Goal: Task Accomplishment & Management: Complete application form

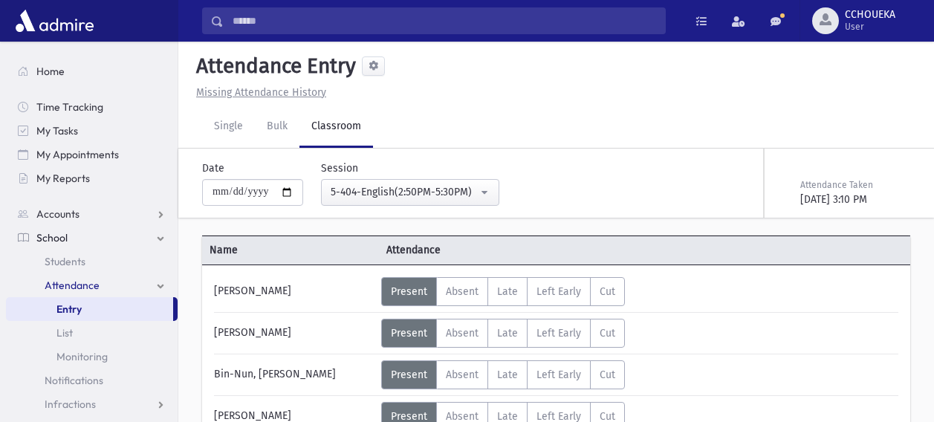
select select "****"
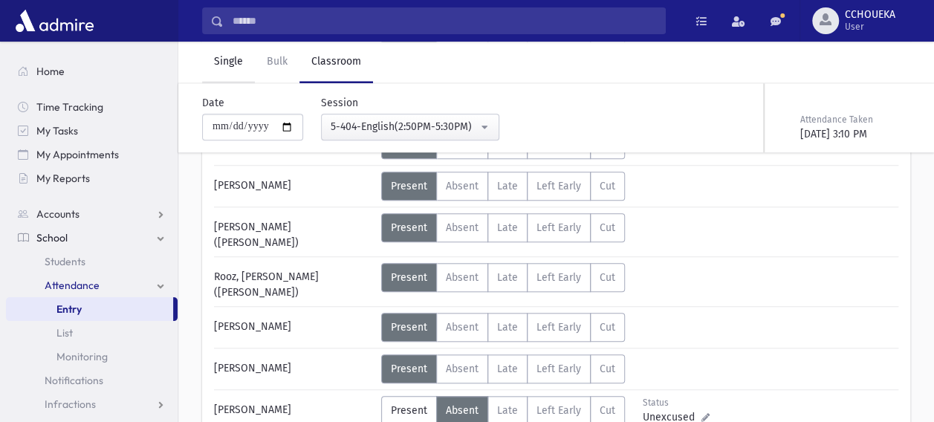
click at [221, 51] on link "Single" at bounding box center [228, 63] width 53 height 42
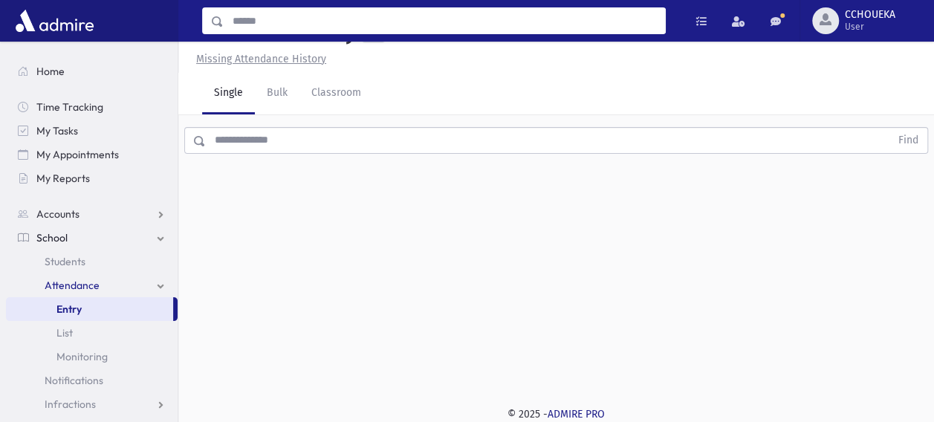
click at [264, 20] on input "Search" at bounding box center [444, 20] width 441 height 27
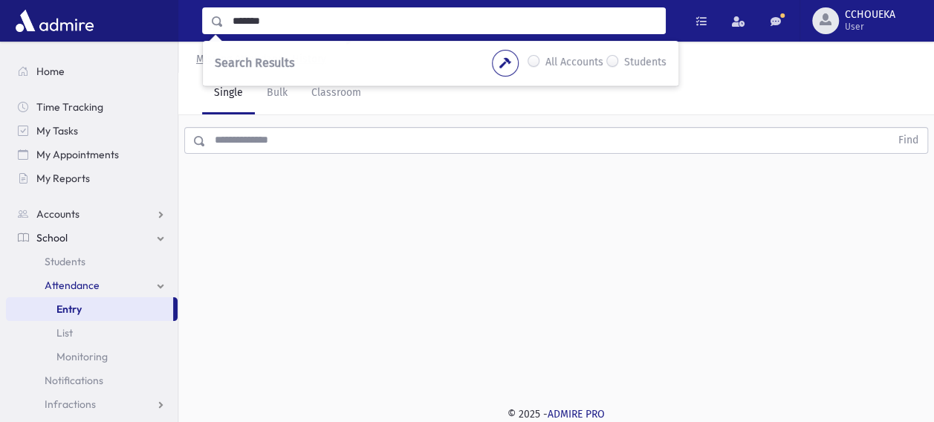
type input "*******"
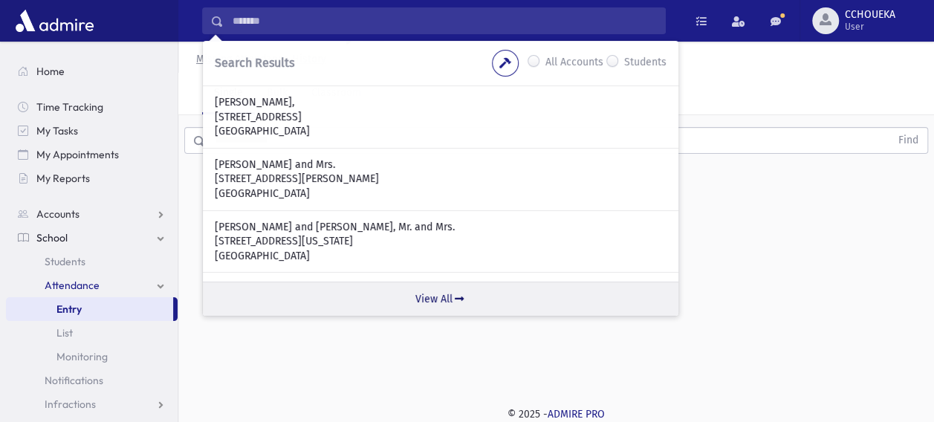
click at [452, 294] on link "View All" at bounding box center [440, 299] width 475 height 34
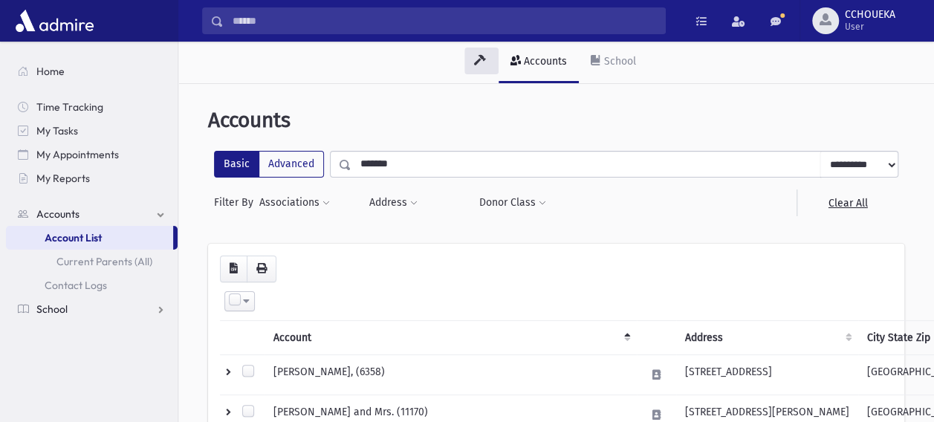
click at [64, 303] on span "School" at bounding box center [51, 308] width 31 height 13
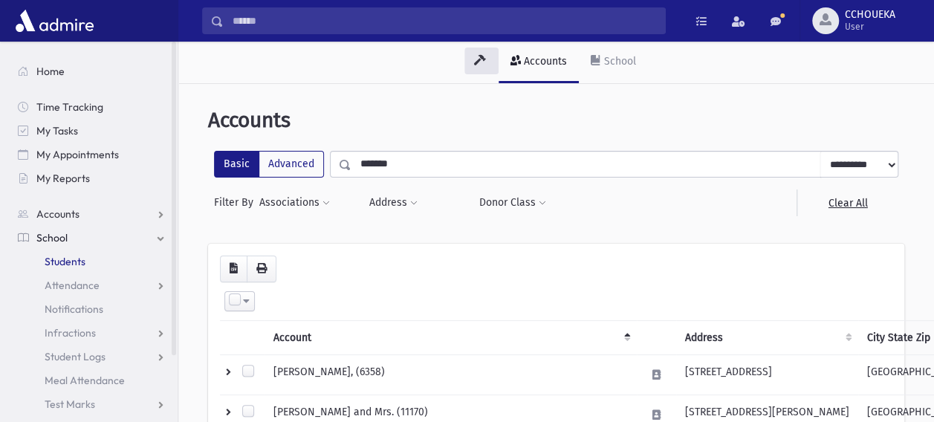
click at [67, 266] on span "Students" at bounding box center [65, 261] width 41 height 13
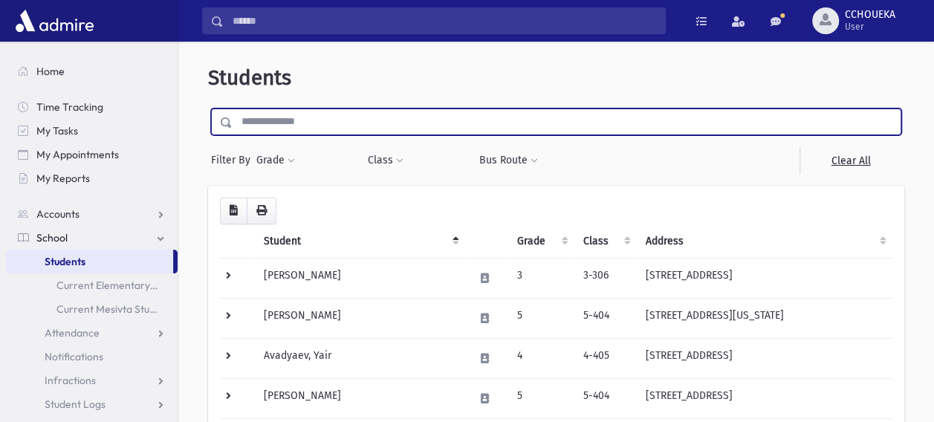
click at [276, 117] on input "text" at bounding box center [567, 121] width 668 height 27
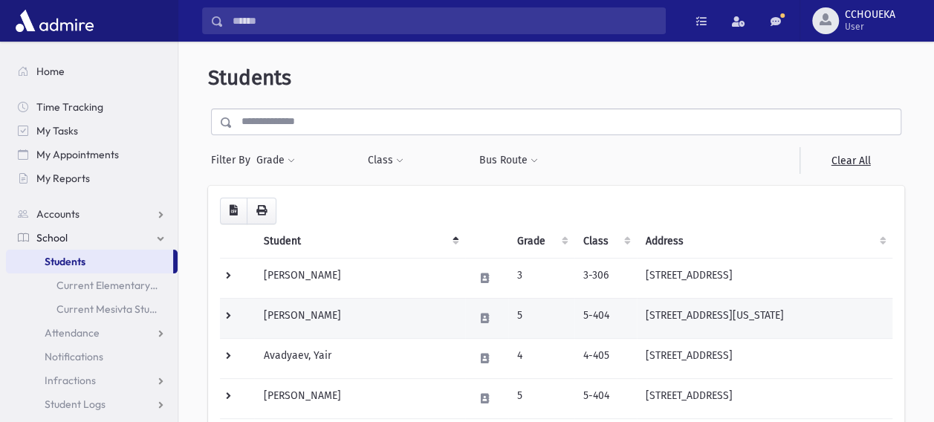
click at [293, 313] on td "Abraham, Yaakov" at bounding box center [359, 318] width 210 height 40
click at [293, 313] on td "[PERSON_NAME]" at bounding box center [359, 318] width 210 height 40
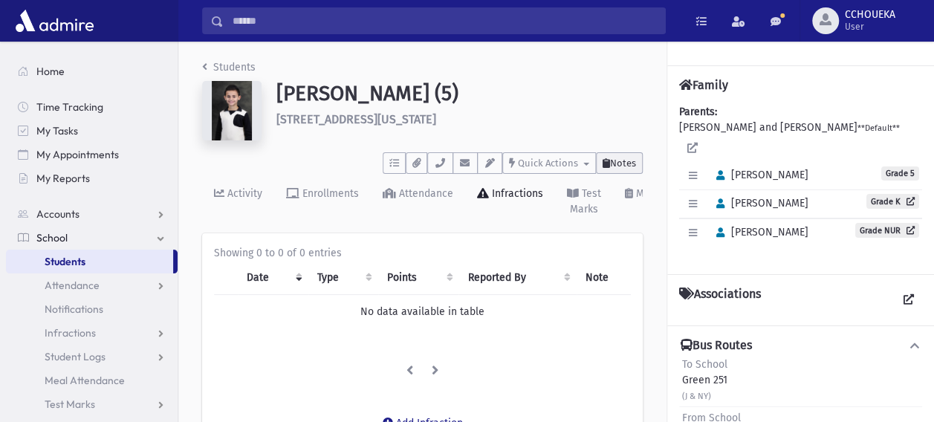
click at [607, 162] on icon at bounding box center [605, 163] width 7 height 10
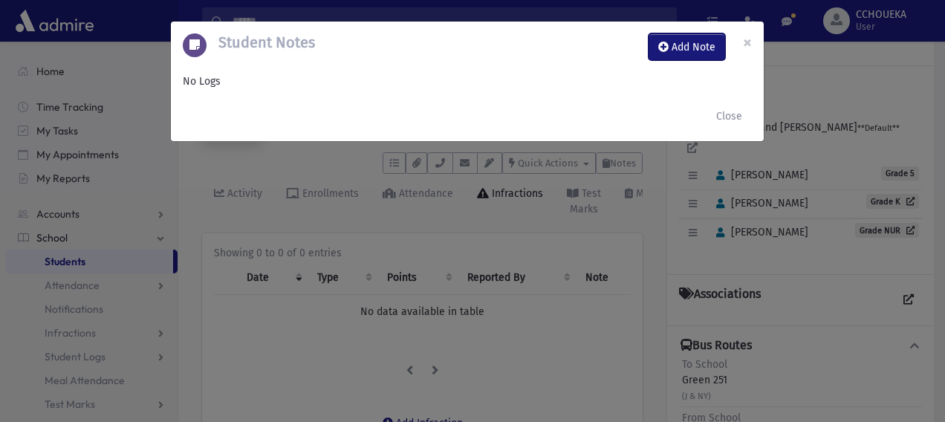
click at [673, 40] on button "Add Note" at bounding box center [687, 46] width 77 height 27
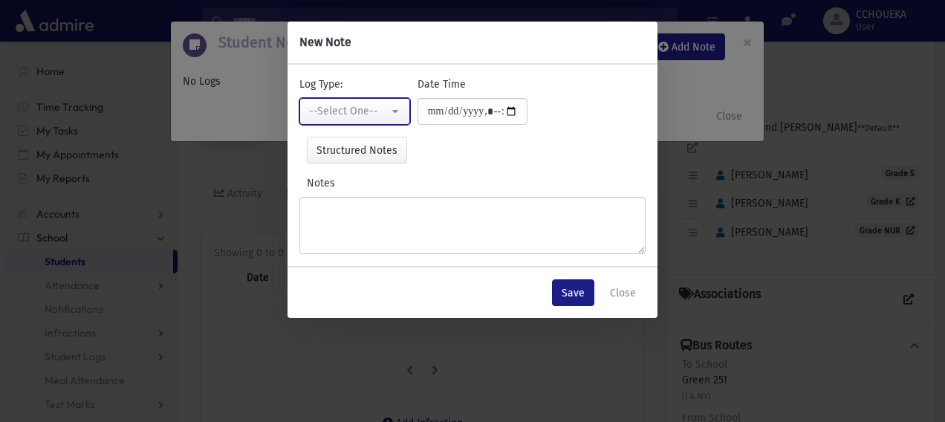
click at [383, 117] on div "--Select One--" at bounding box center [348, 111] width 79 height 16
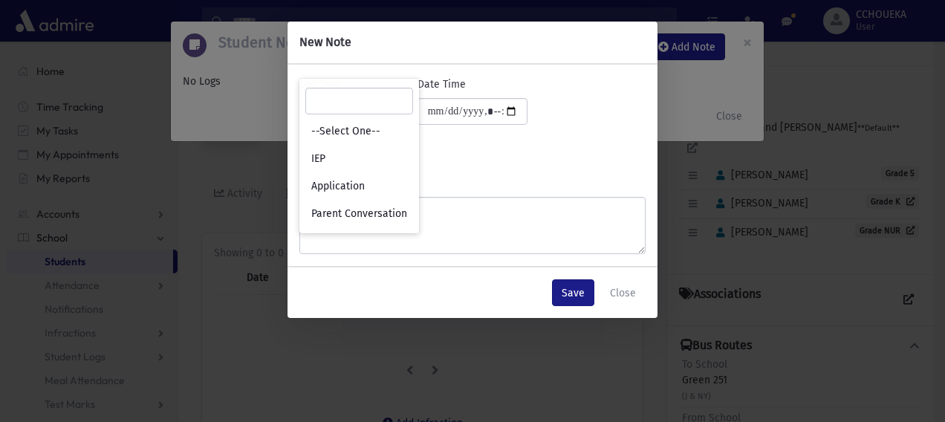
click at [514, 140] on div "Structured Notes Set" at bounding box center [472, 150] width 346 height 27
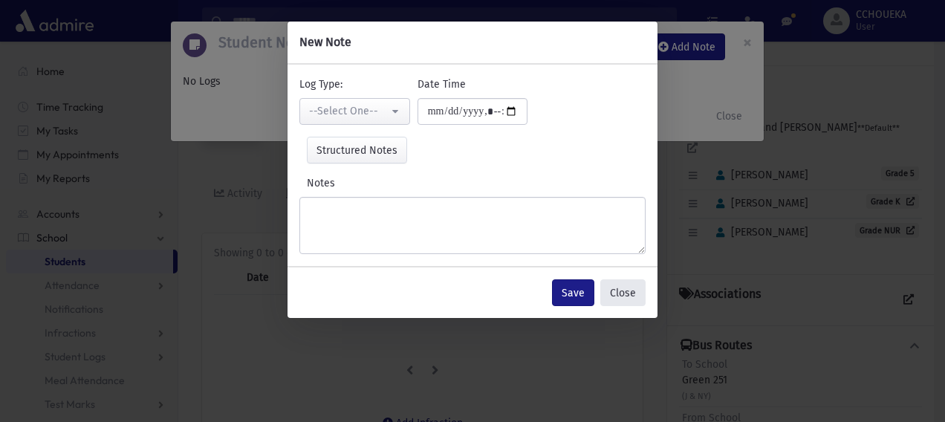
click at [621, 298] on button "Close" at bounding box center [622, 292] width 45 height 27
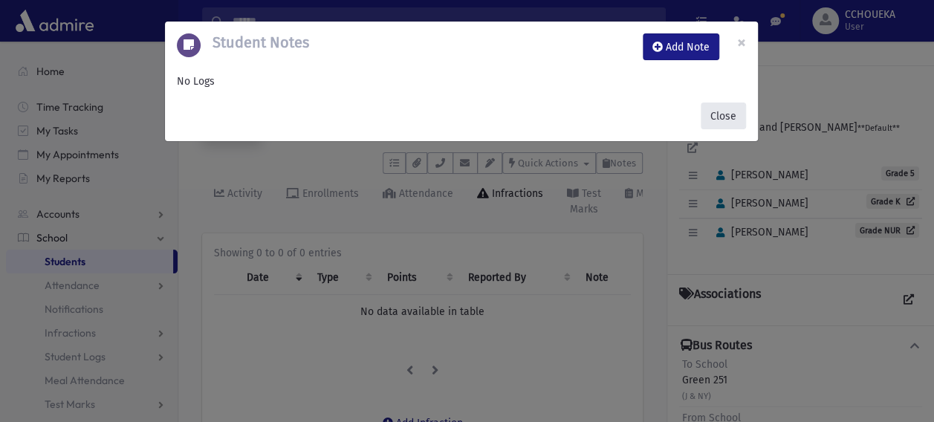
click at [723, 120] on button "Close" at bounding box center [723, 116] width 45 height 27
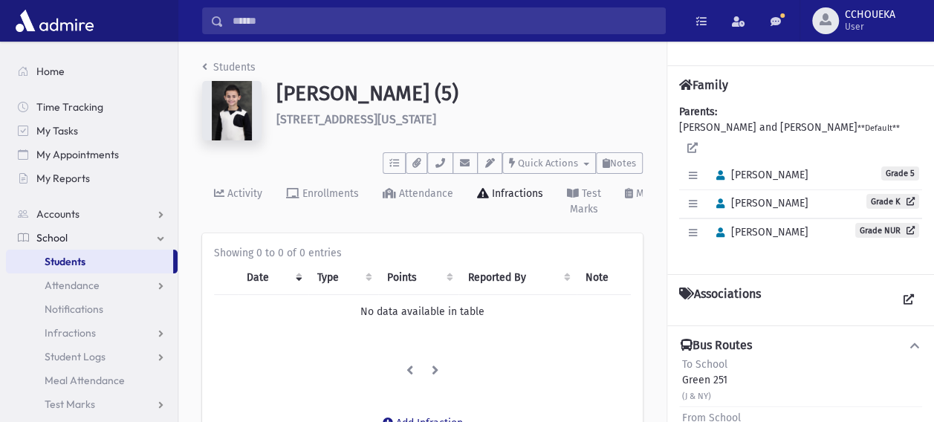
click at [526, 195] on div "Infractions" at bounding box center [516, 193] width 54 height 13
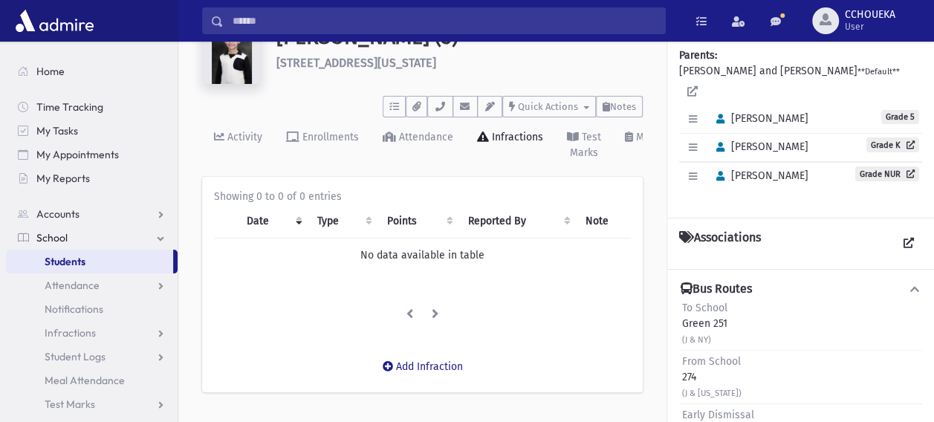
scroll to position [59, 0]
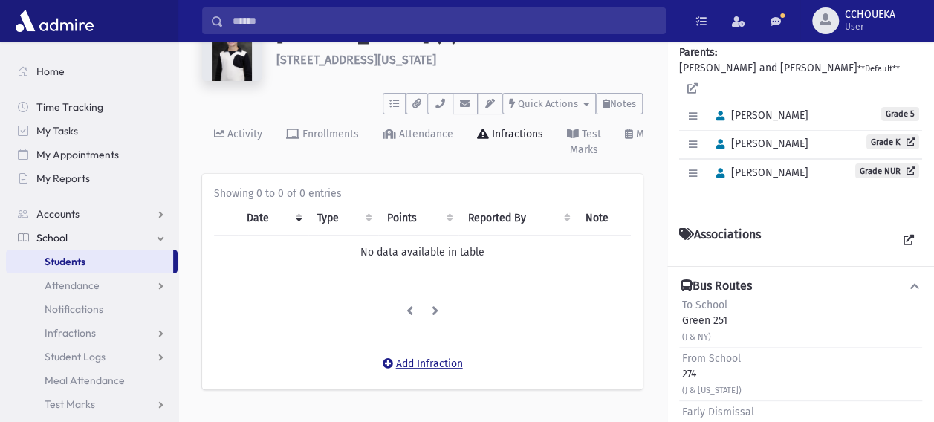
click at [420, 364] on button "Add Infraction" at bounding box center [423, 364] width 100 height 27
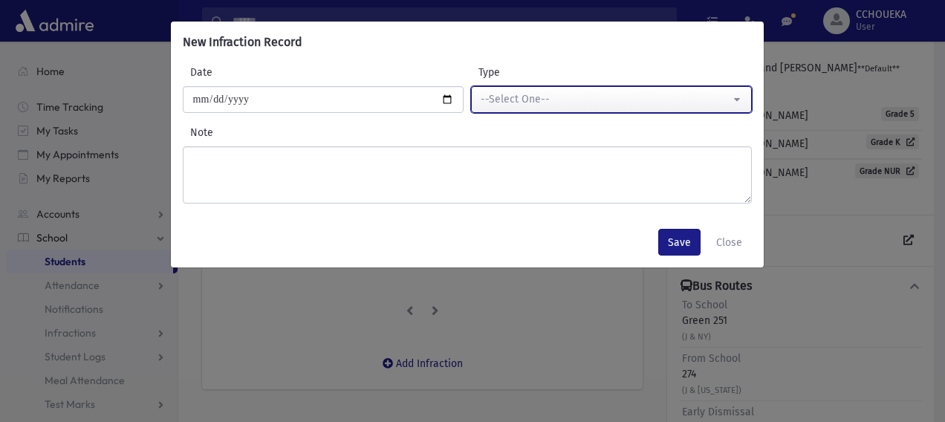
click at [529, 103] on div "--Select One--" at bounding box center [606, 99] width 250 height 16
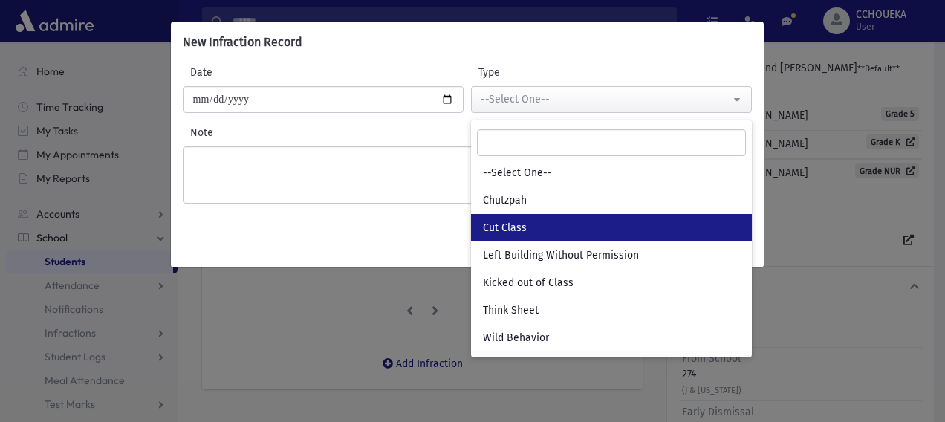
click at [527, 238] on link "Cut Class" at bounding box center [611, 227] width 281 height 27
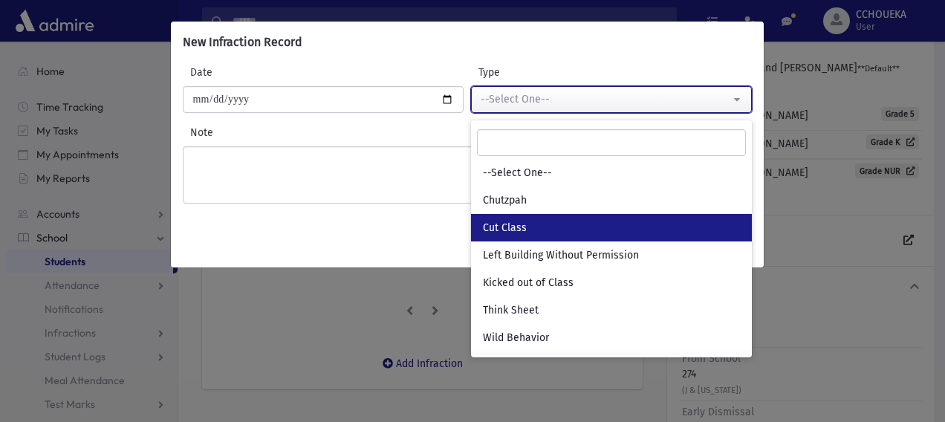
select select "*"
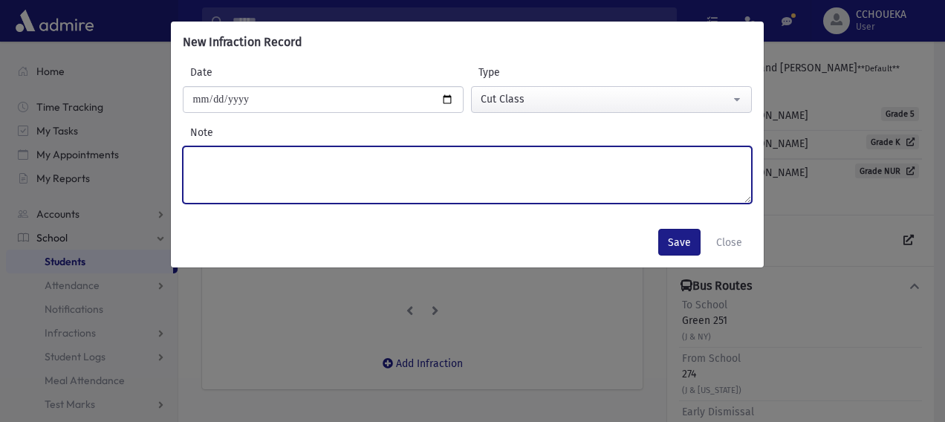
click at [370, 194] on textarea "Note" at bounding box center [467, 174] width 569 height 57
type textarea "**********"
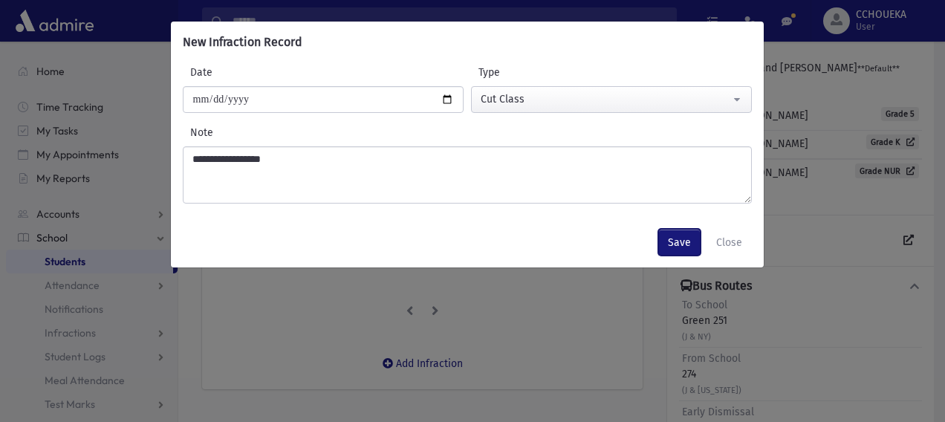
click at [675, 236] on button "Save" at bounding box center [679, 242] width 42 height 27
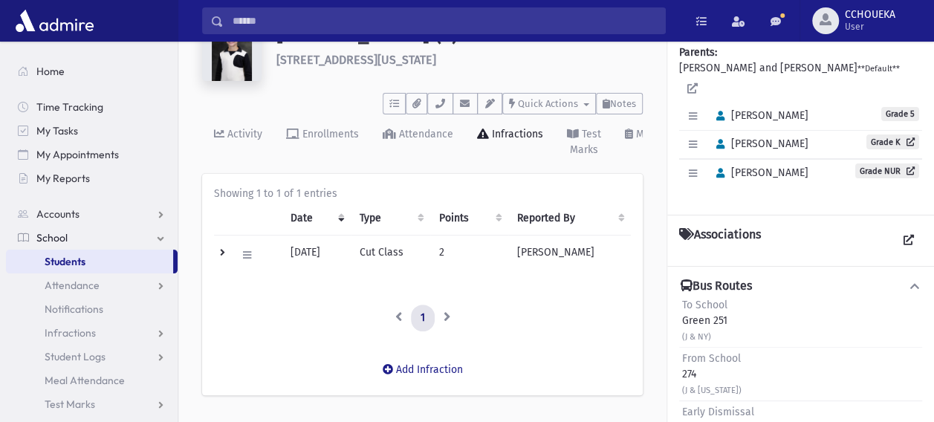
click at [218, 257] on td "Edit Delete" at bounding box center [248, 255] width 68 height 40
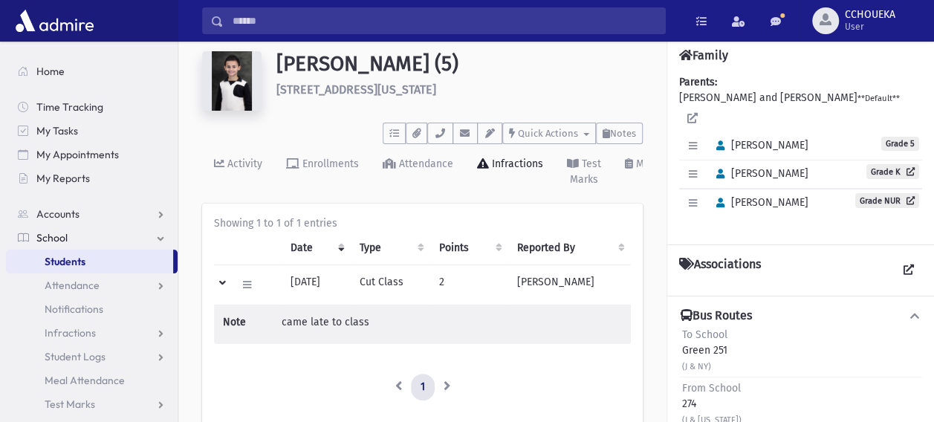
scroll to position [0, 0]
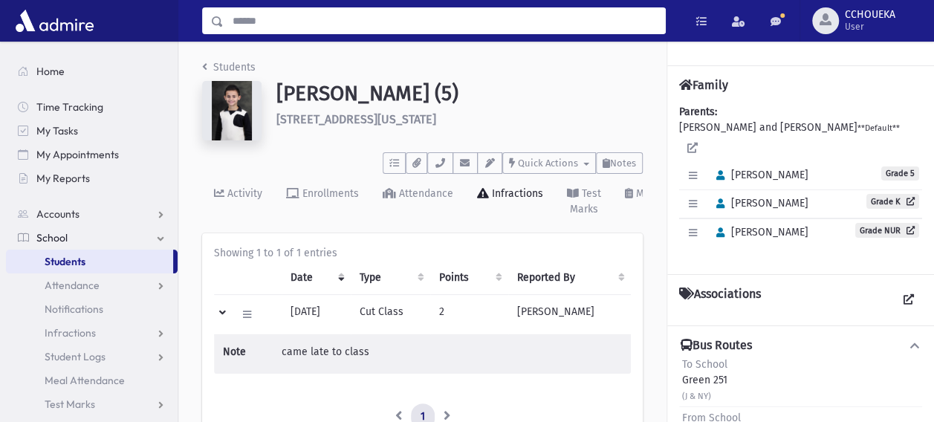
click at [249, 14] on input "Search" at bounding box center [444, 20] width 441 height 27
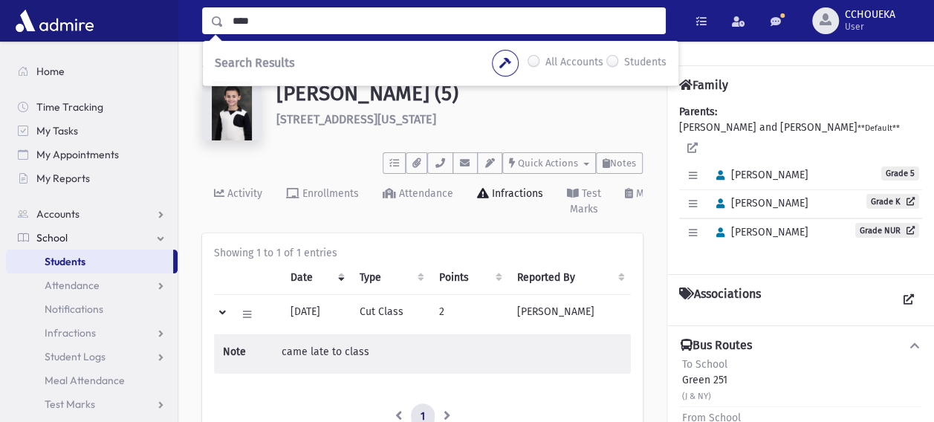
type input "****"
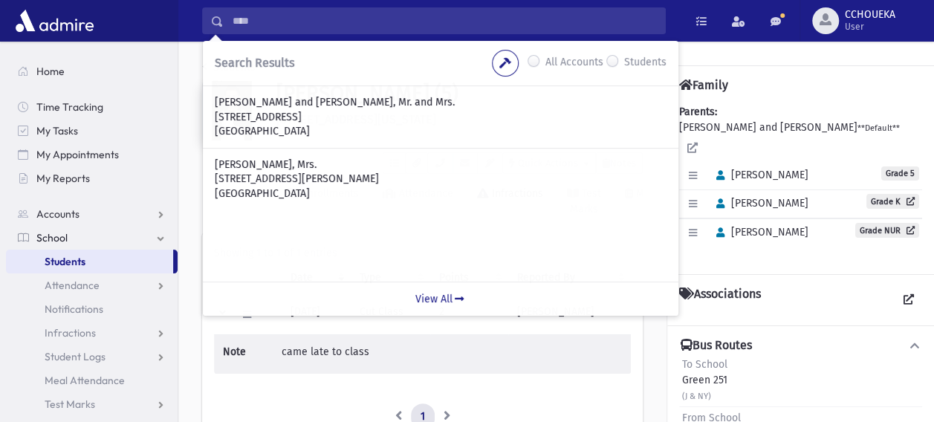
click at [761, 64] on div at bounding box center [800, 54] width 267 height 24
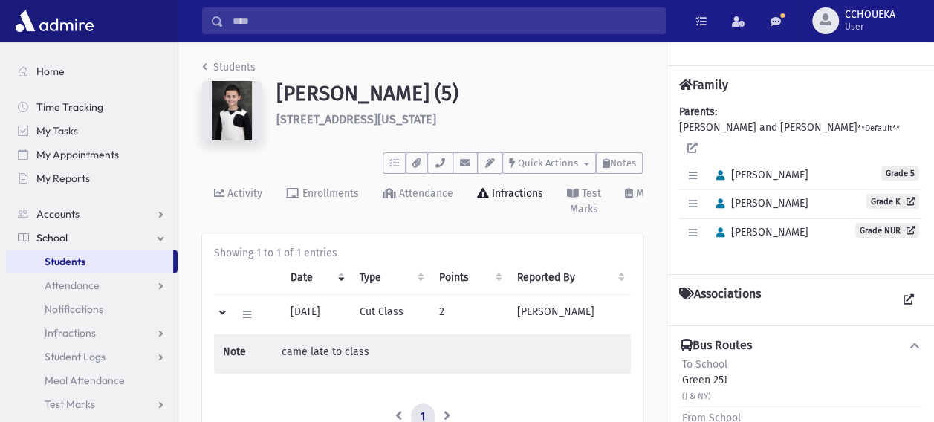
click at [67, 262] on span "Students" at bounding box center [65, 261] width 41 height 13
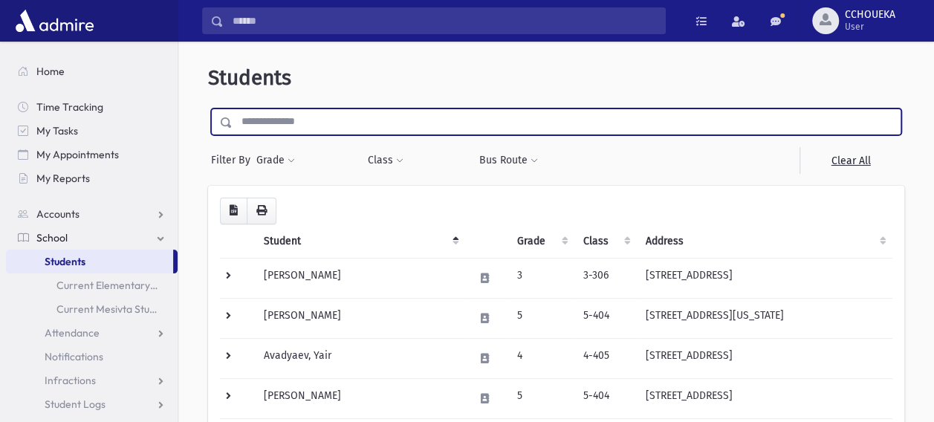
click at [293, 125] on input "text" at bounding box center [567, 121] width 668 height 27
type input "****"
click at [208, 108] on input "submit" at bounding box center [229, 118] width 42 height 20
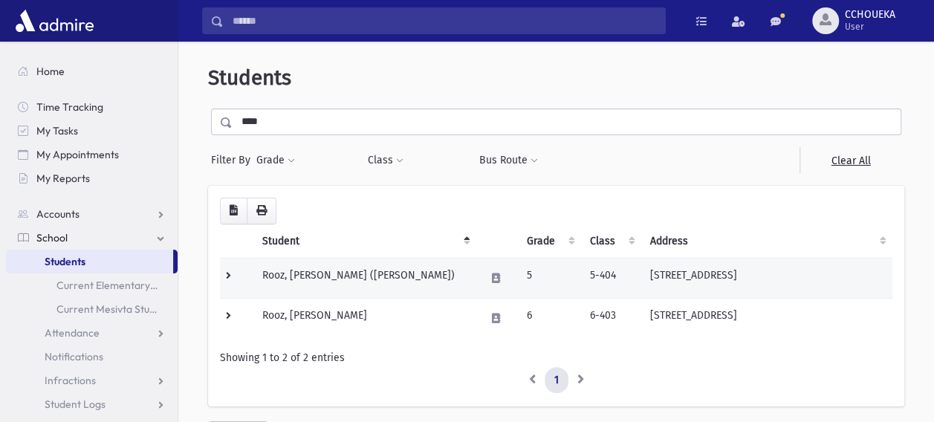
click at [313, 279] on td "Rooz, [PERSON_NAME] ([PERSON_NAME])" at bounding box center [364, 278] width 223 height 40
click at [245, 277] on td at bounding box center [236, 278] width 33 height 40
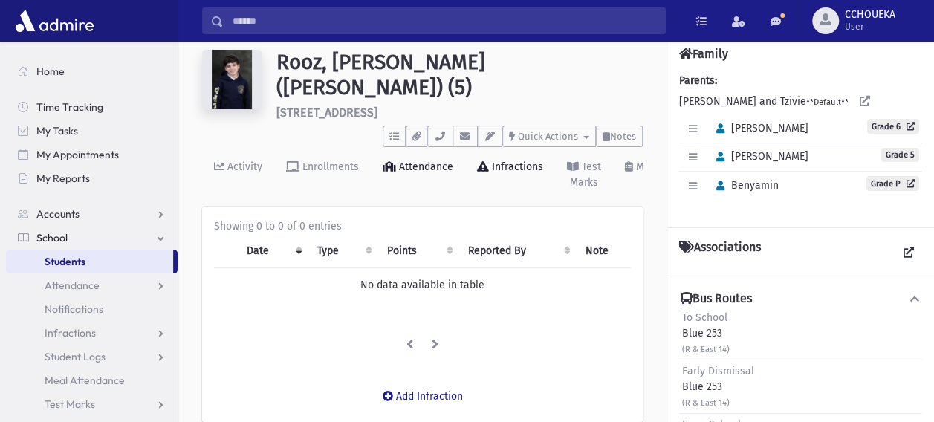
scroll to position [59, 0]
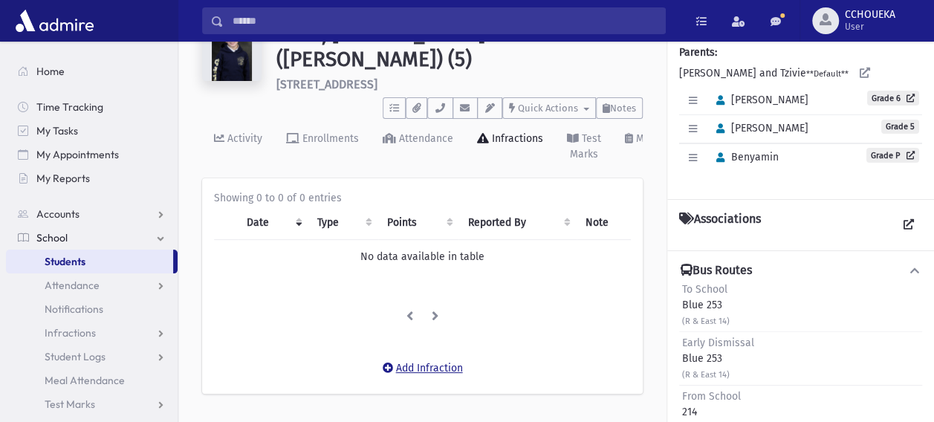
click at [435, 363] on button "Add Infraction" at bounding box center [423, 368] width 100 height 27
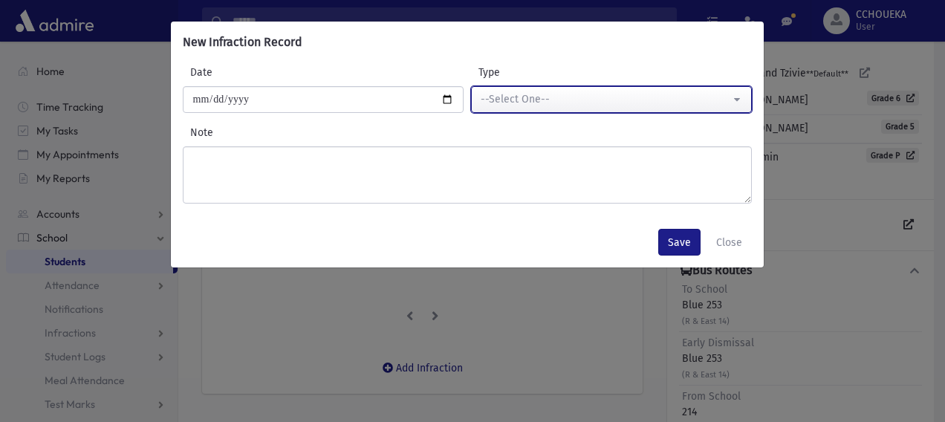
click at [606, 111] on button "--Select One--" at bounding box center [611, 99] width 281 height 27
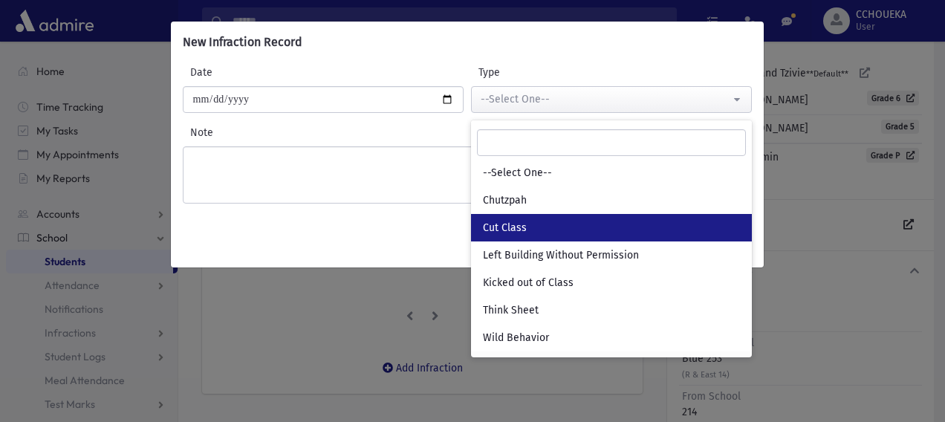
click at [540, 227] on link "Cut Class" at bounding box center [611, 227] width 281 height 27
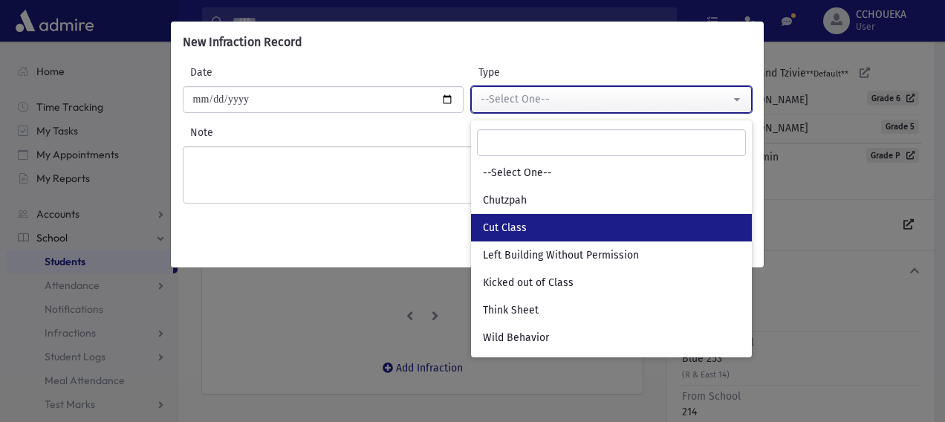
select select "*"
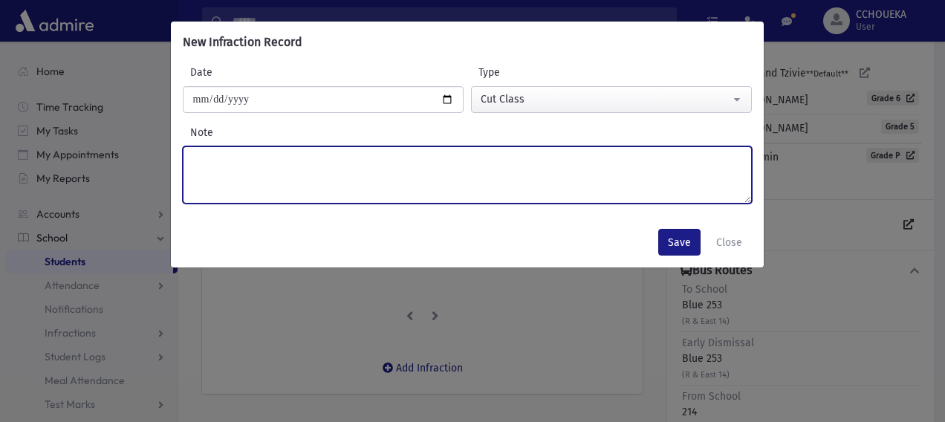
click at [435, 186] on textarea "Note" at bounding box center [467, 174] width 569 height 57
type textarea "**********"
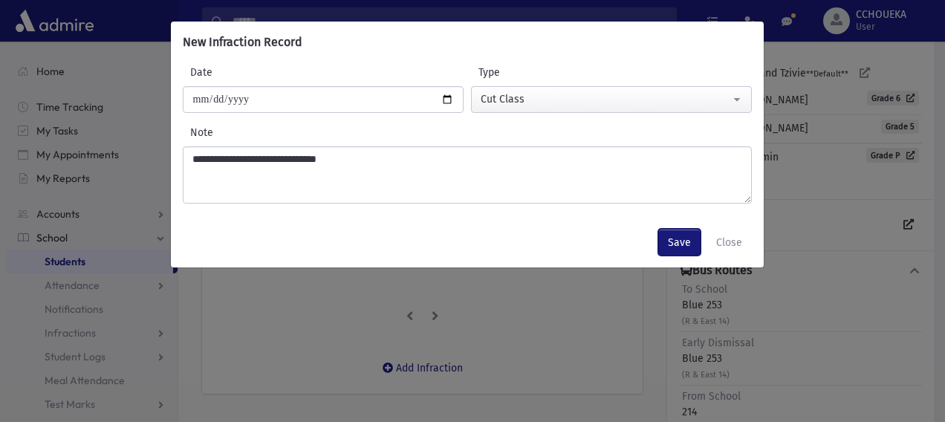
click at [675, 239] on button "Save" at bounding box center [679, 242] width 42 height 27
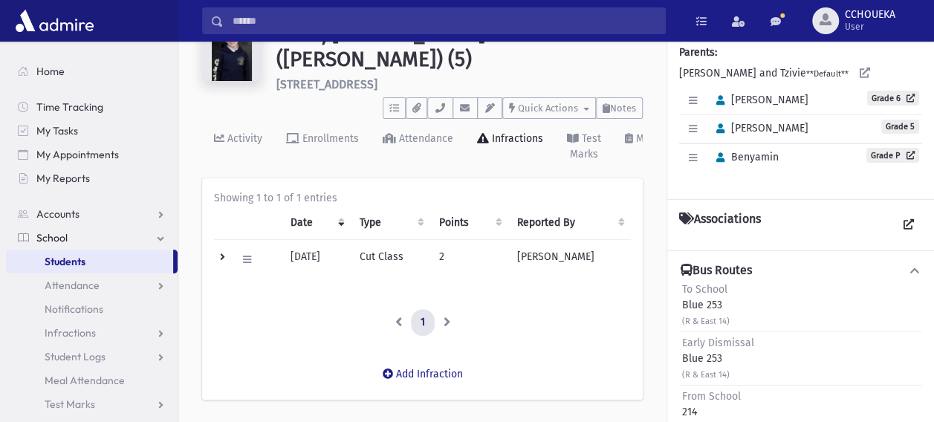
click at [88, 261] on link "Students" at bounding box center [89, 262] width 167 height 24
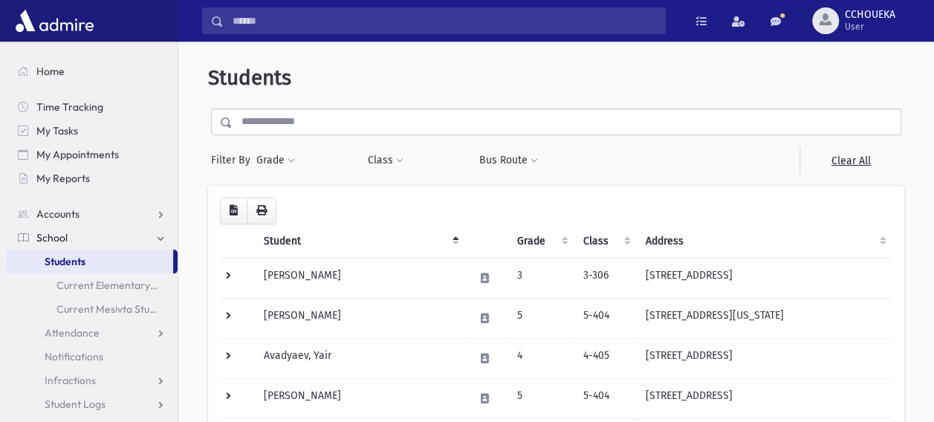
click at [250, 25] on input "Search" at bounding box center [444, 20] width 441 height 27
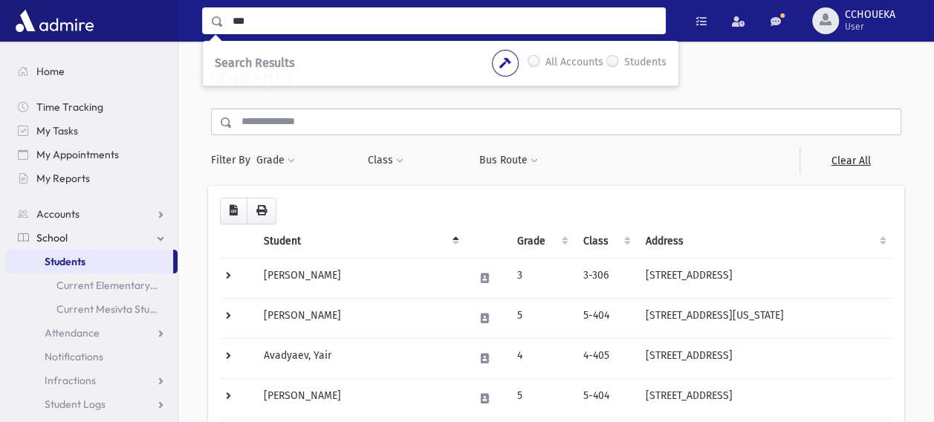
type input "***"
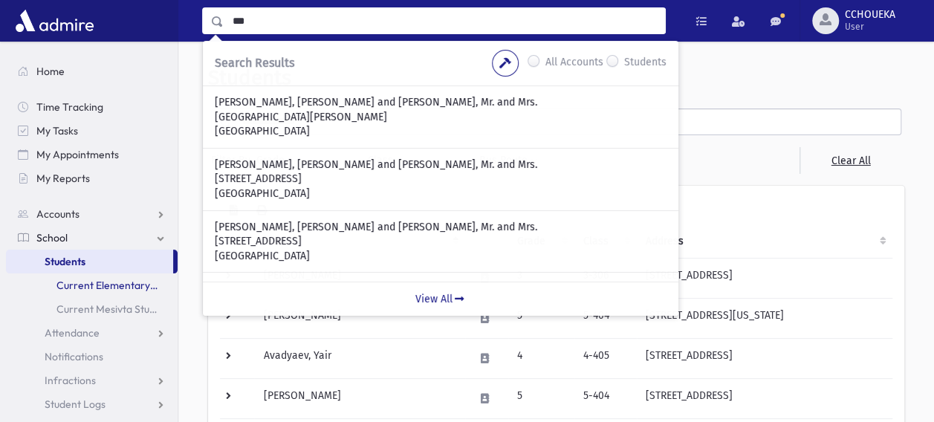
click at [65, 276] on link "Current Elementary Students" at bounding box center [92, 285] width 172 height 24
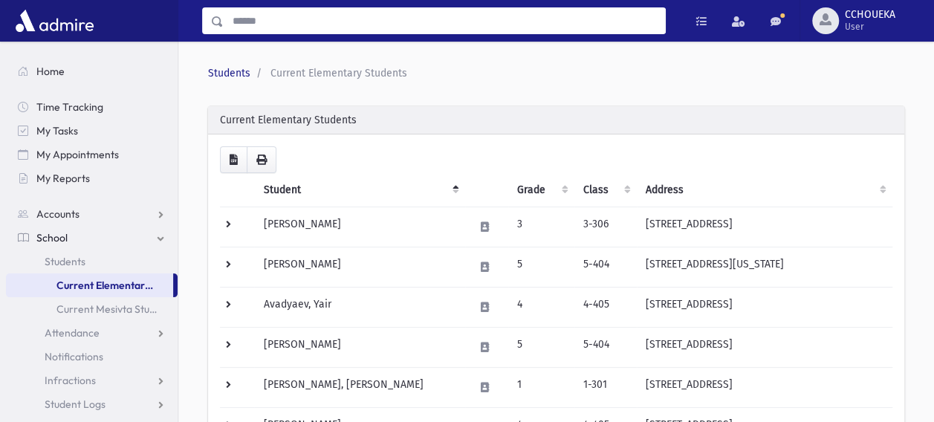
click at [275, 20] on input "Search" at bounding box center [444, 20] width 441 height 27
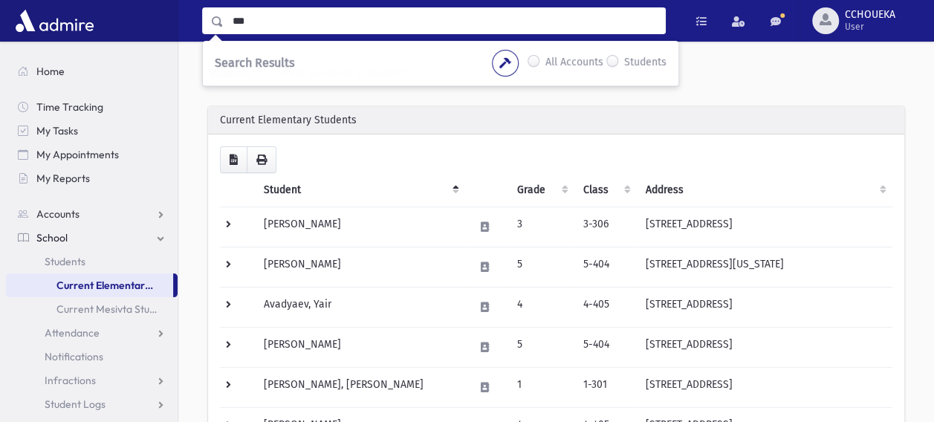
type input "***"
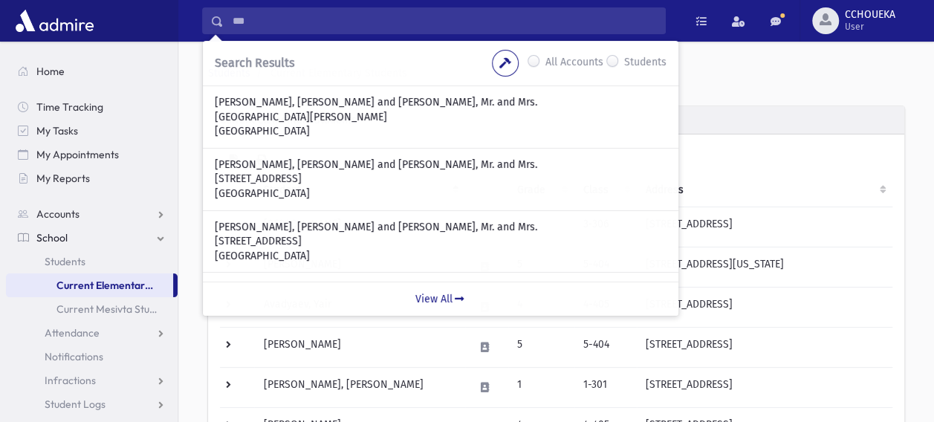
click at [624, 58] on label "Students" at bounding box center [645, 63] width 42 height 18
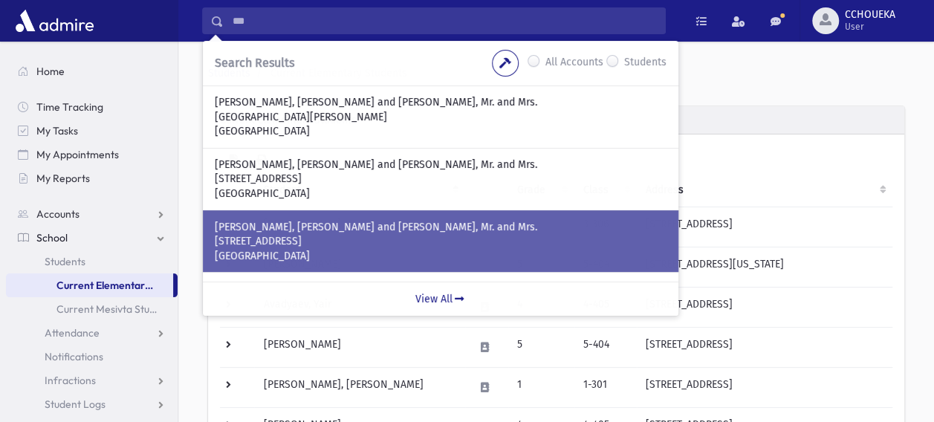
click at [368, 224] on p "[PERSON_NAME], [PERSON_NAME] and [PERSON_NAME], Mr. and Mrs." at bounding box center [441, 227] width 452 height 15
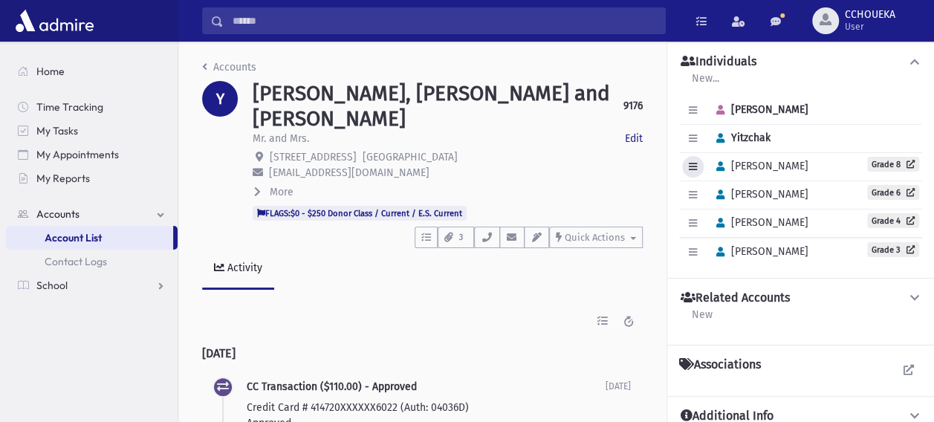
click at [691, 162] on icon "button" at bounding box center [693, 167] width 8 height 10
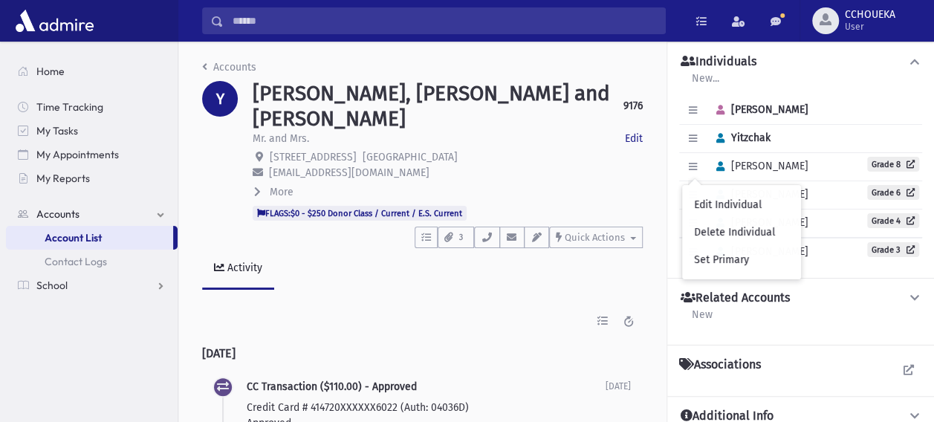
click at [354, 308] on div "Ads Contact Logs Dedications Payments Pledges Raffle Reservations Transaction L…" at bounding box center [422, 321] width 441 height 27
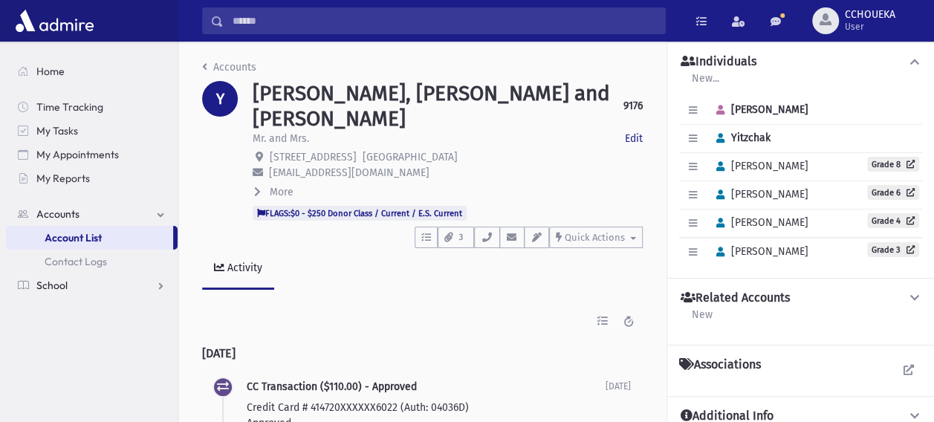
click at [48, 282] on span "School" at bounding box center [51, 285] width 31 height 13
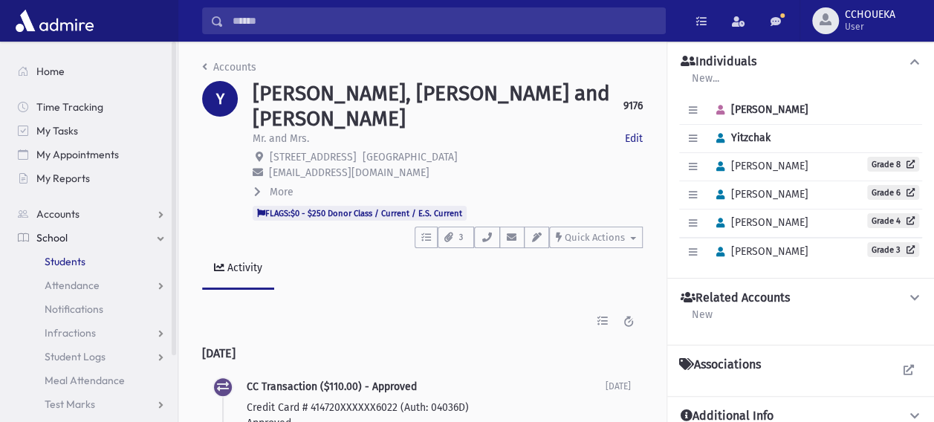
click at [68, 261] on span "Students" at bounding box center [65, 261] width 41 height 13
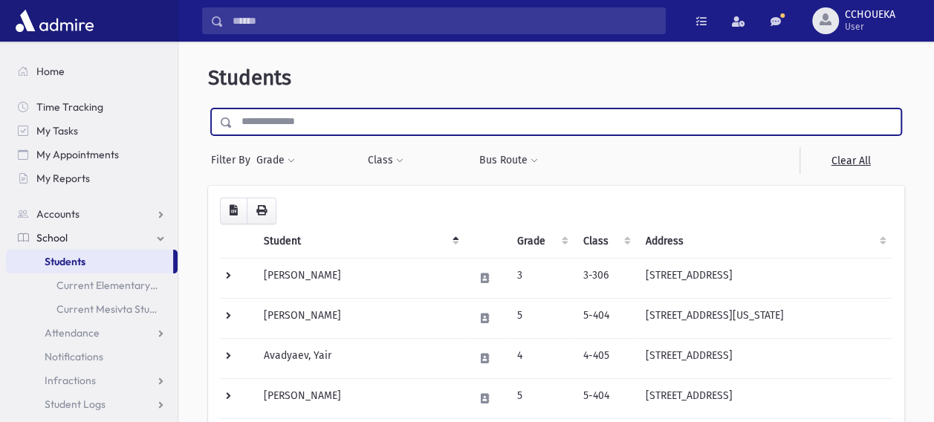
click at [269, 118] on input "text" at bounding box center [567, 121] width 668 height 27
type input "***"
click at [208, 108] on input "submit" at bounding box center [229, 118] width 42 height 20
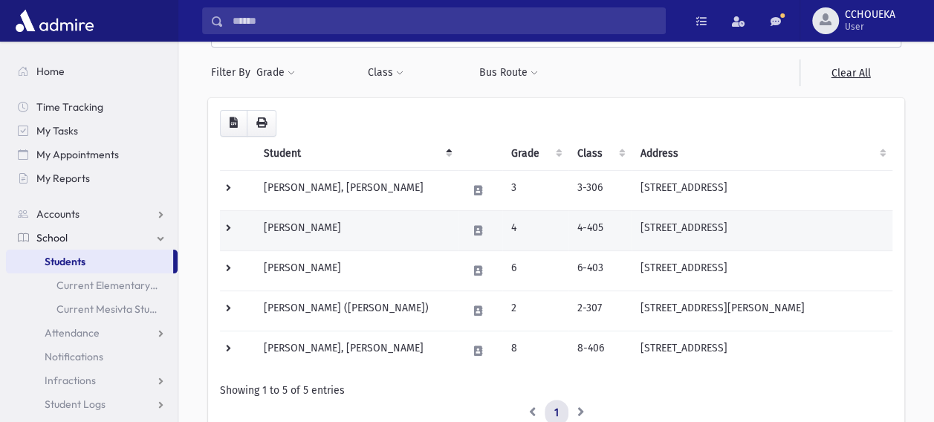
scroll to position [89, 0]
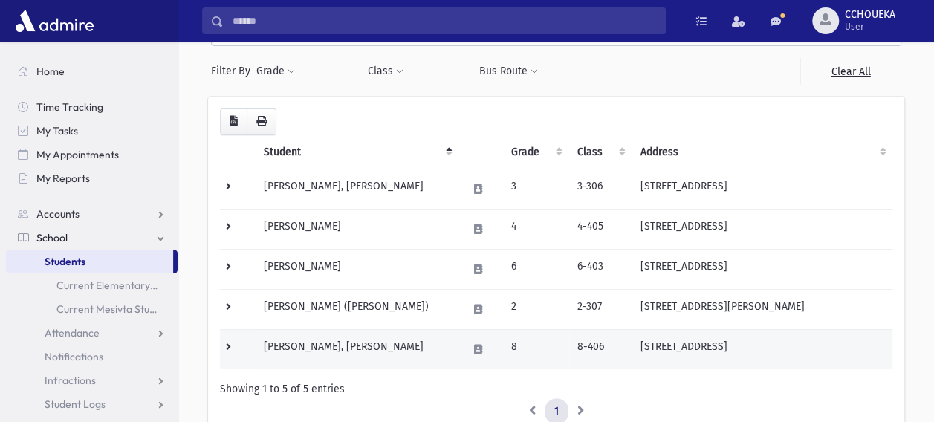
click at [297, 349] on td "[PERSON_NAME], [PERSON_NAME]" at bounding box center [357, 349] width 204 height 40
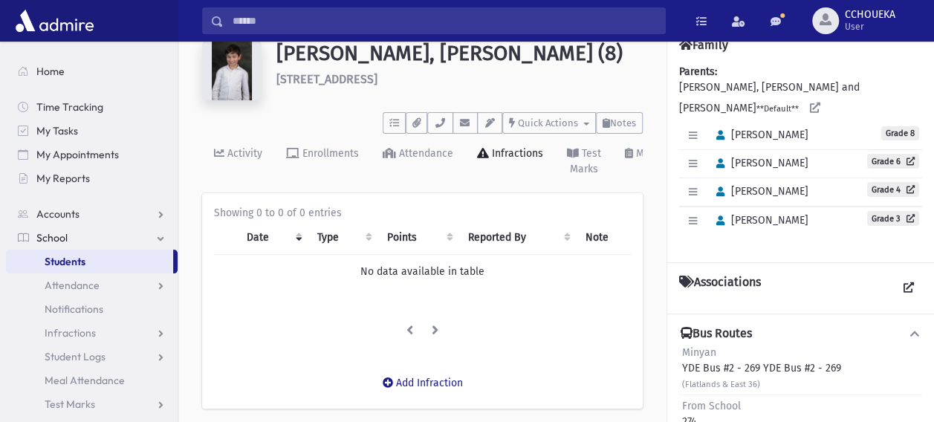
scroll to position [59, 0]
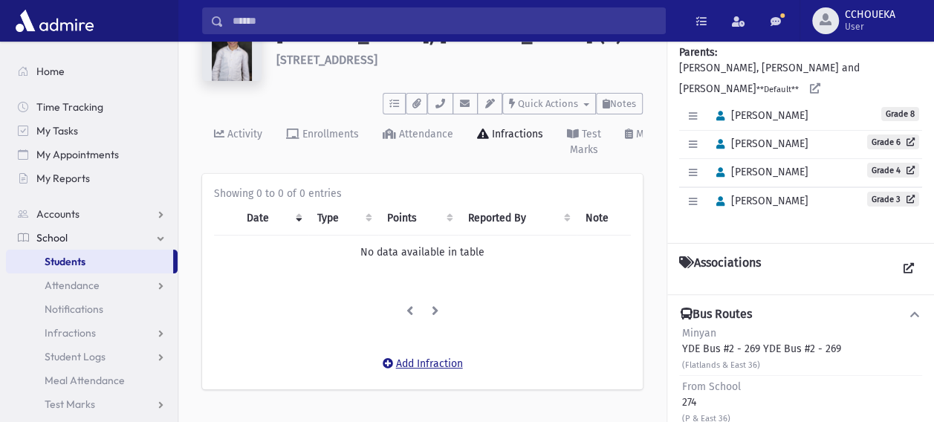
click at [430, 363] on button "Add Infraction" at bounding box center [423, 364] width 100 height 27
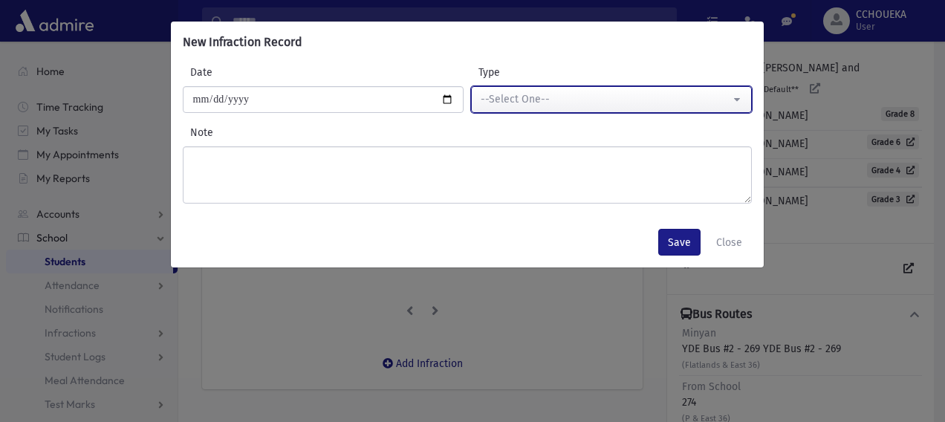
click at [574, 95] on div "--Select One--" at bounding box center [606, 99] width 250 height 16
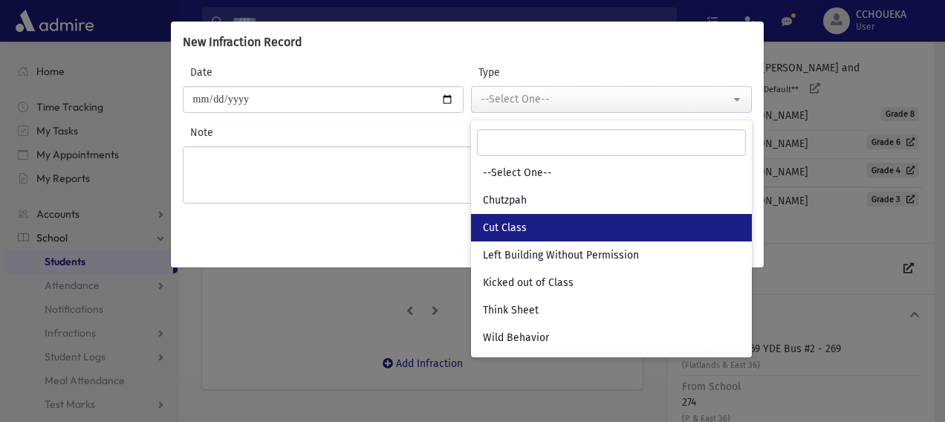
click at [504, 224] on span "Cut Class" at bounding box center [505, 228] width 44 height 15
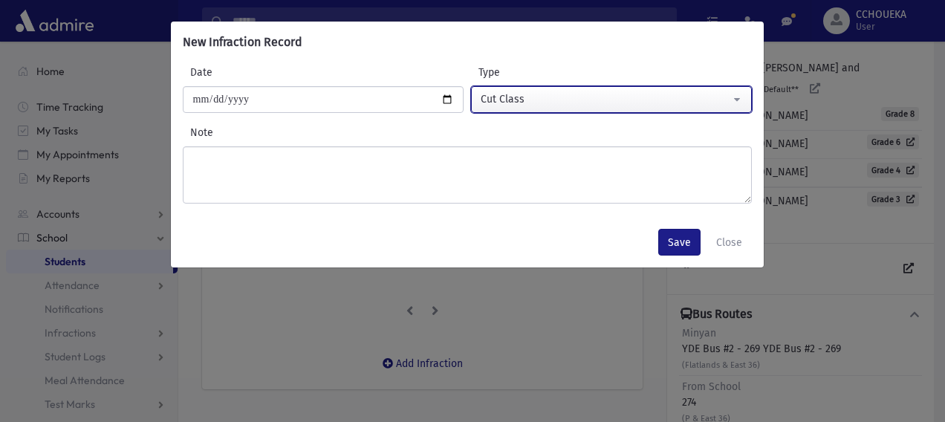
click at [519, 97] on div "Cut Class" at bounding box center [606, 99] width 250 height 16
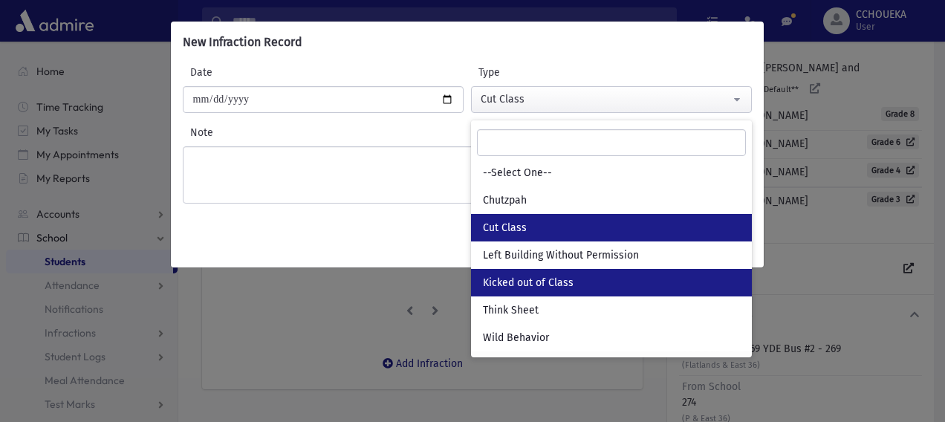
click at [515, 272] on link "Kicked out of Class" at bounding box center [611, 282] width 281 height 27
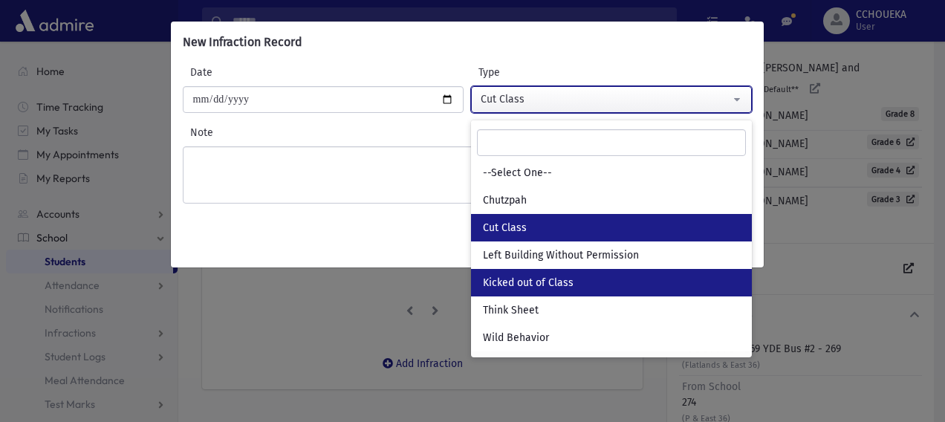
select select "*"
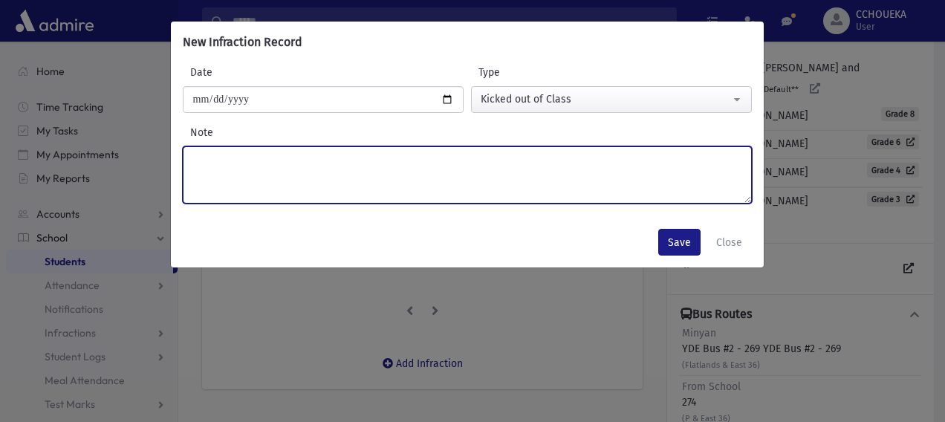
click at [382, 176] on textarea "Note" at bounding box center [467, 174] width 569 height 57
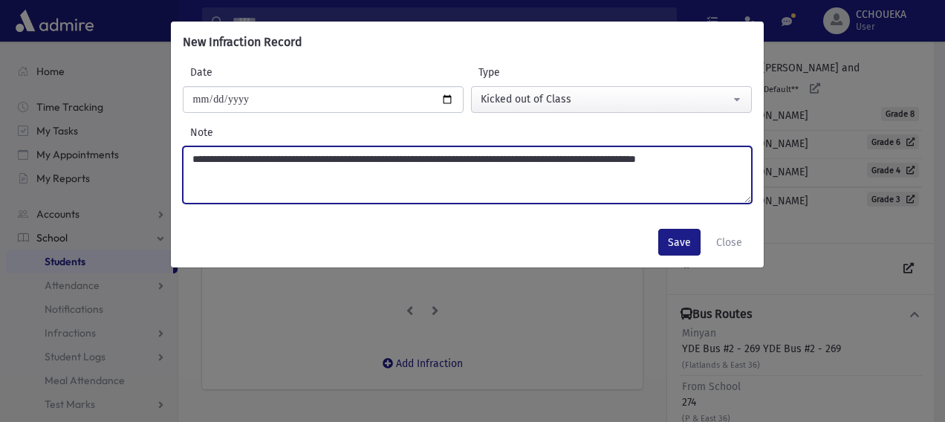
type textarea "**********"
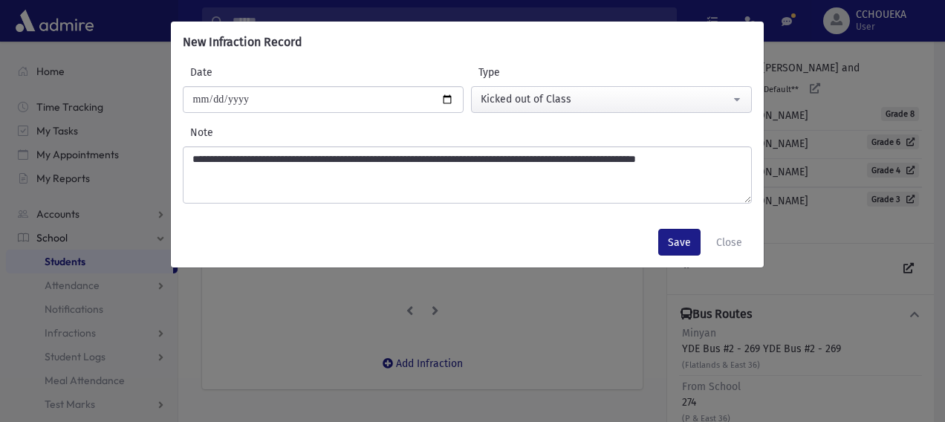
click at [616, 217] on div "Save Close" at bounding box center [467, 242] width 593 height 51
click at [595, 313] on div "**********" at bounding box center [472, 211] width 945 height 422
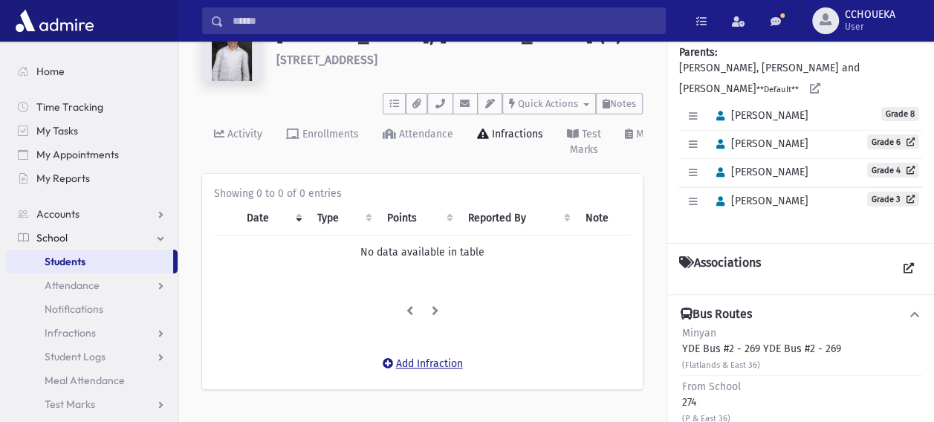
click at [435, 363] on button "Add Infraction" at bounding box center [423, 364] width 100 height 27
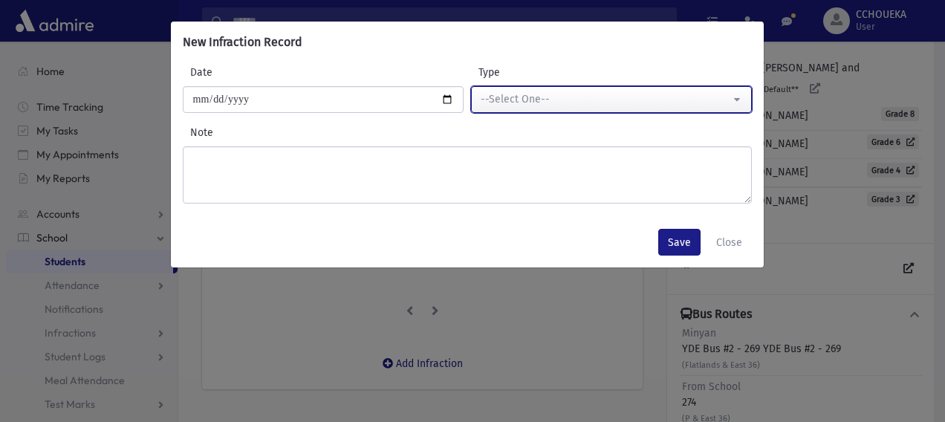
click at [624, 111] on button "--Select One--" at bounding box center [611, 99] width 281 height 27
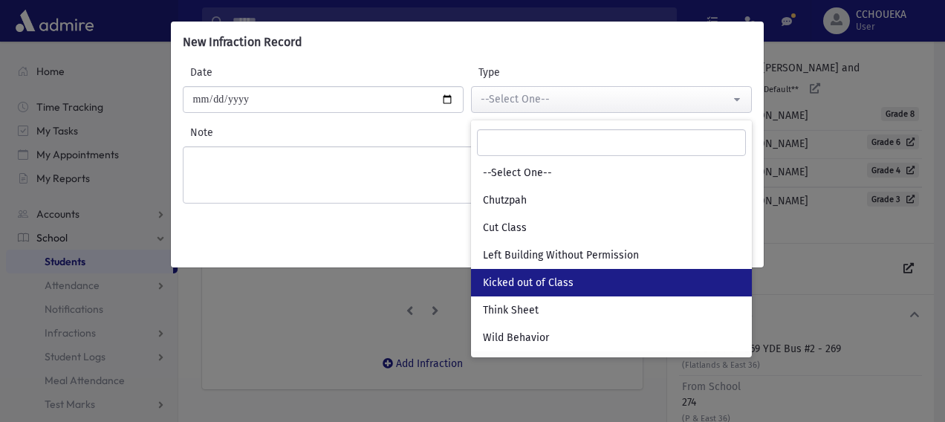
click at [569, 282] on span "Kicked out of Class" at bounding box center [528, 283] width 91 height 15
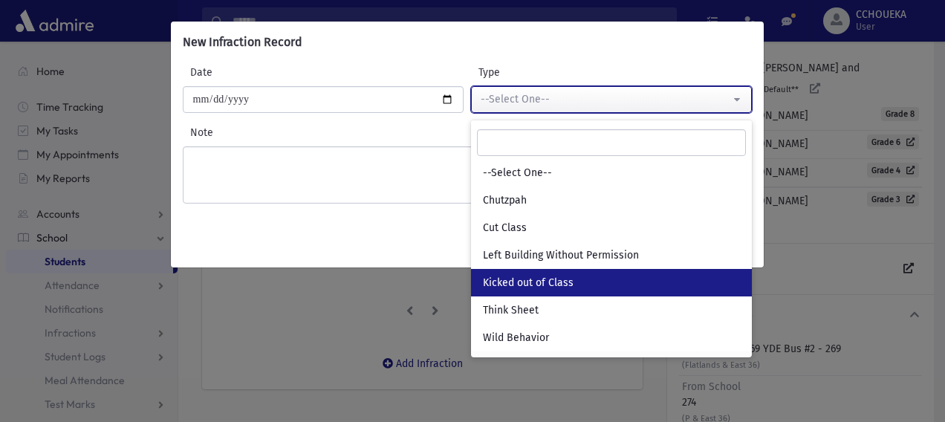
select select "*"
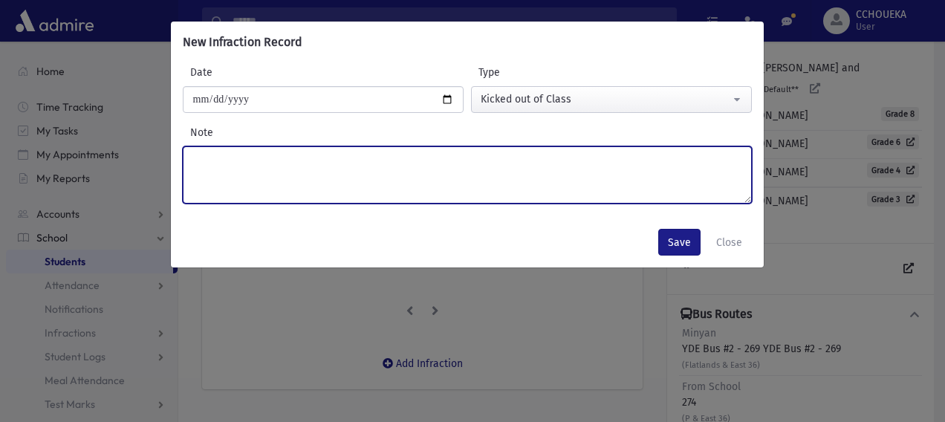
click at [617, 181] on textarea "Note" at bounding box center [467, 174] width 569 height 57
click at [354, 165] on textarea "**********" at bounding box center [467, 174] width 569 height 57
click at [565, 159] on textarea "**********" at bounding box center [467, 174] width 569 height 57
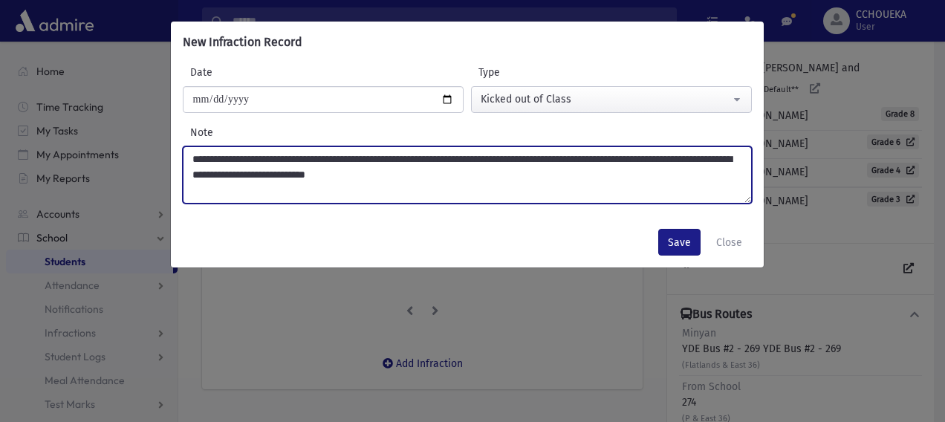
type textarea "**********"
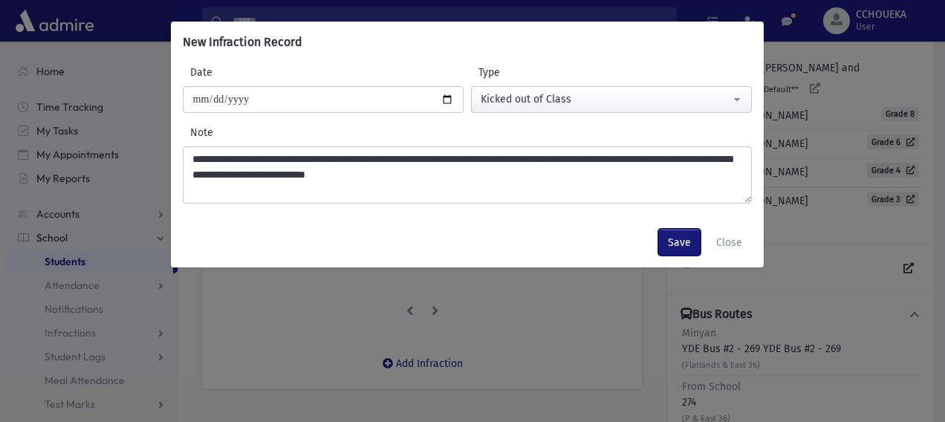
click at [673, 246] on button "Save" at bounding box center [679, 242] width 42 height 27
